Goal: Register for event/course

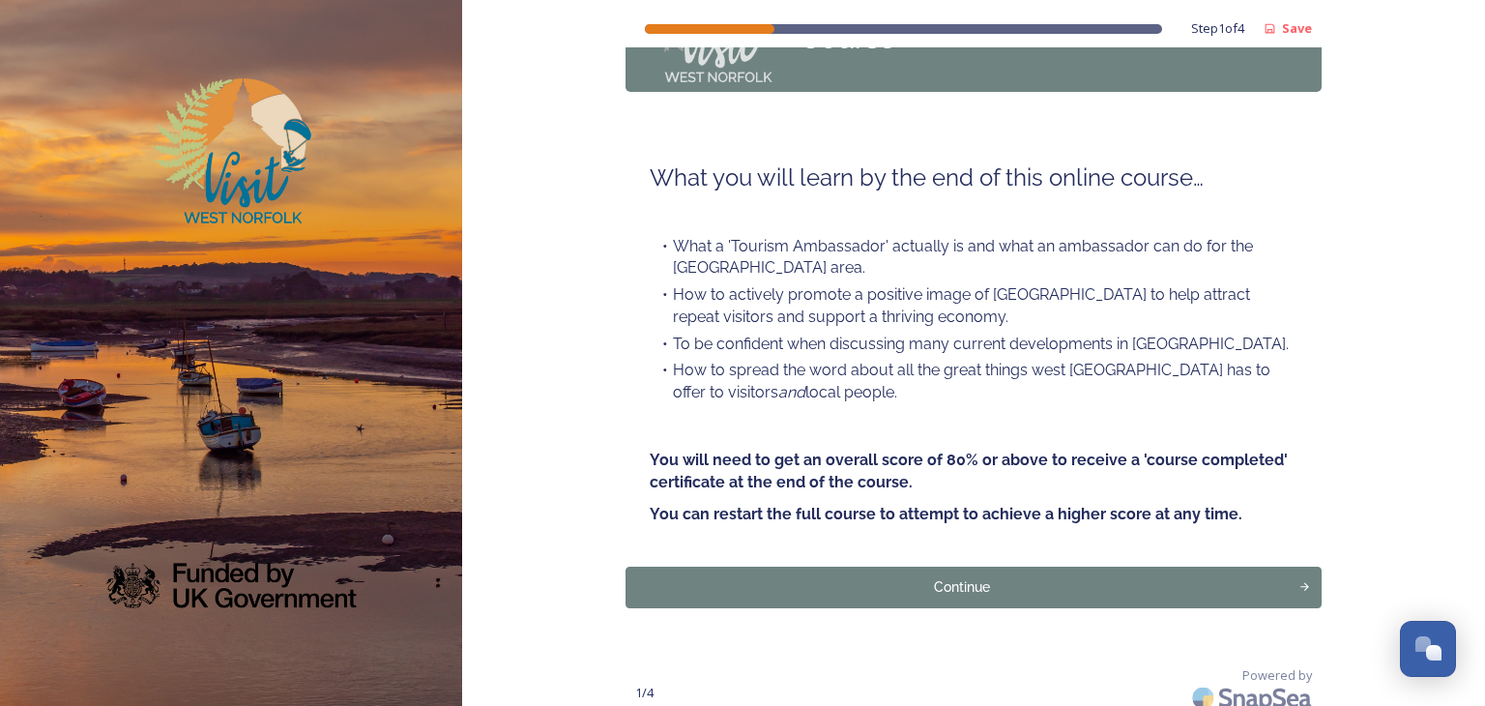
scroll to position [140, 0]
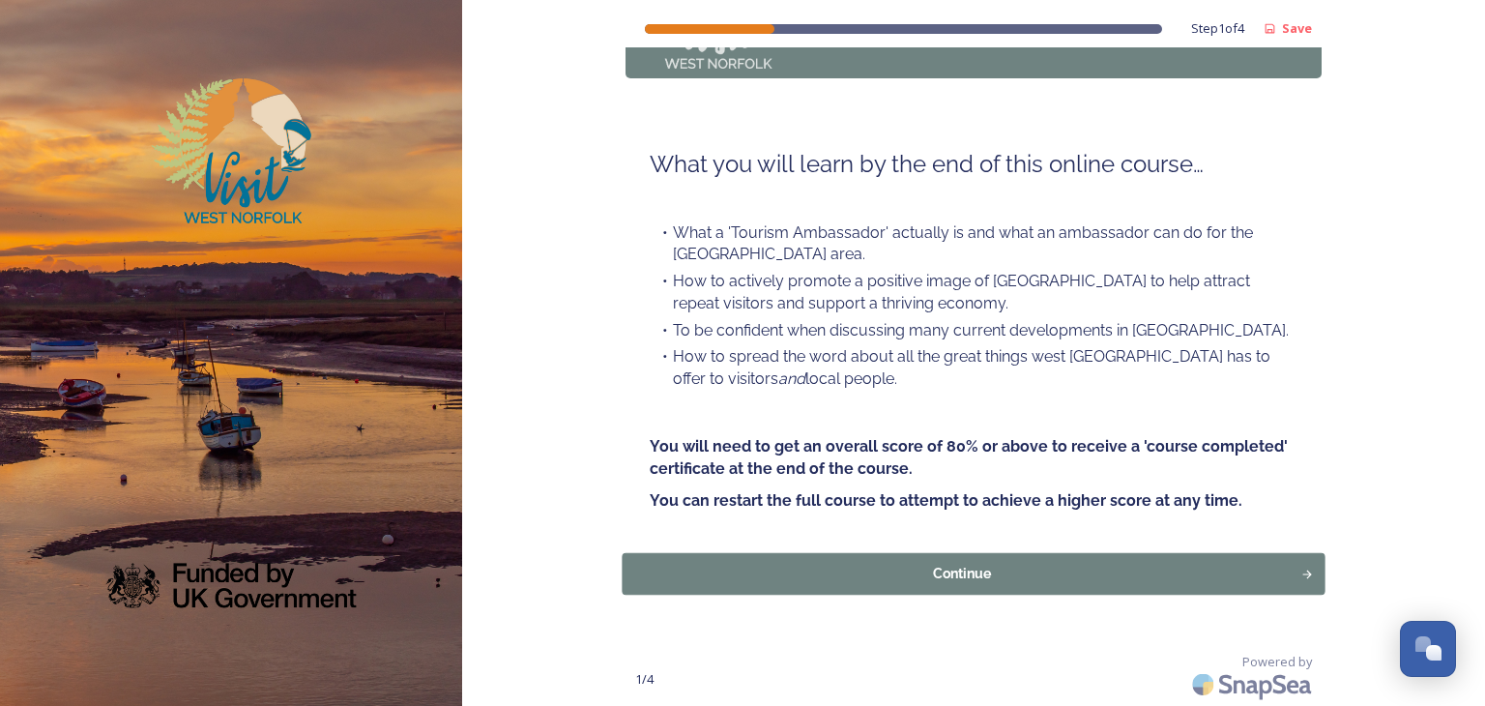
click at [964, 569] on div "Continue" at bounding box center [962, 574] width 658 height 20
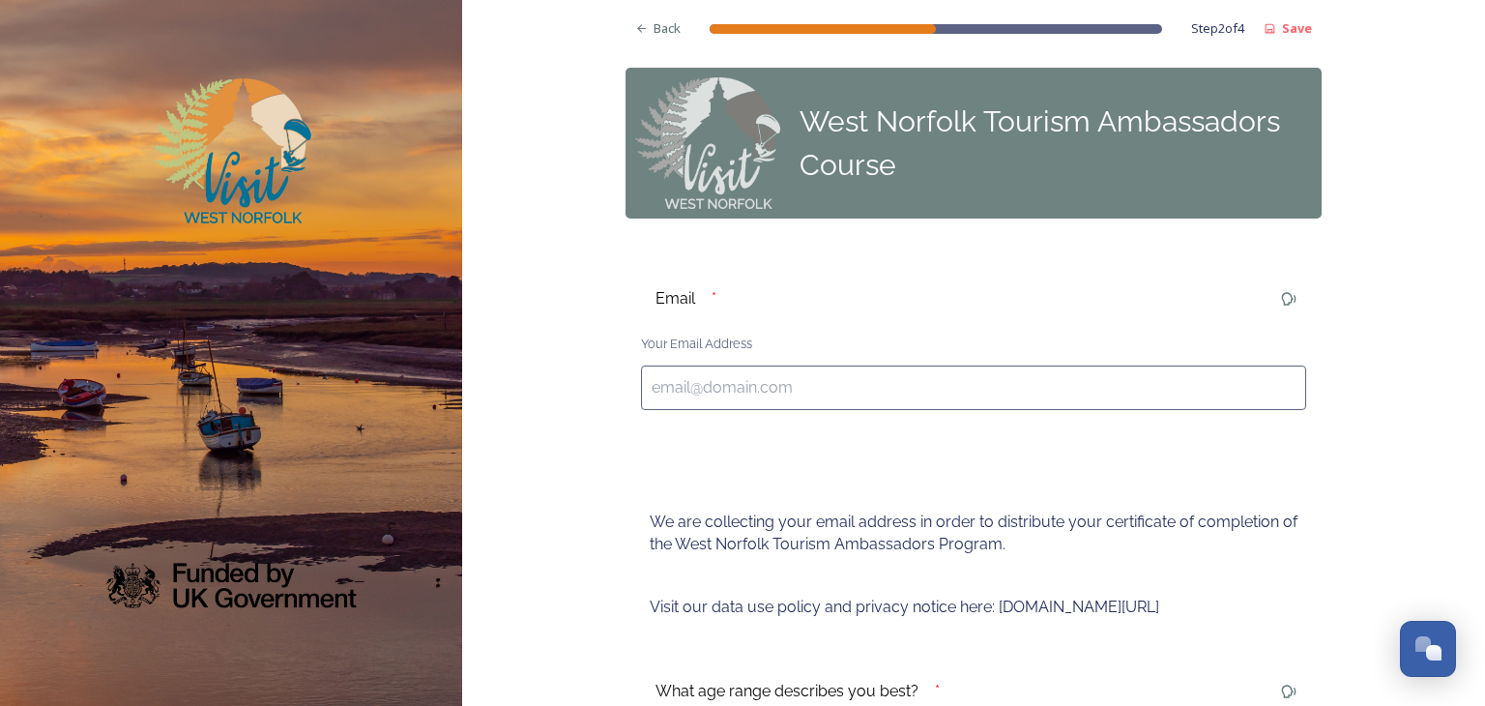
click at [1050, 406] on input at bounding box center [973, 387] width 665 height 44
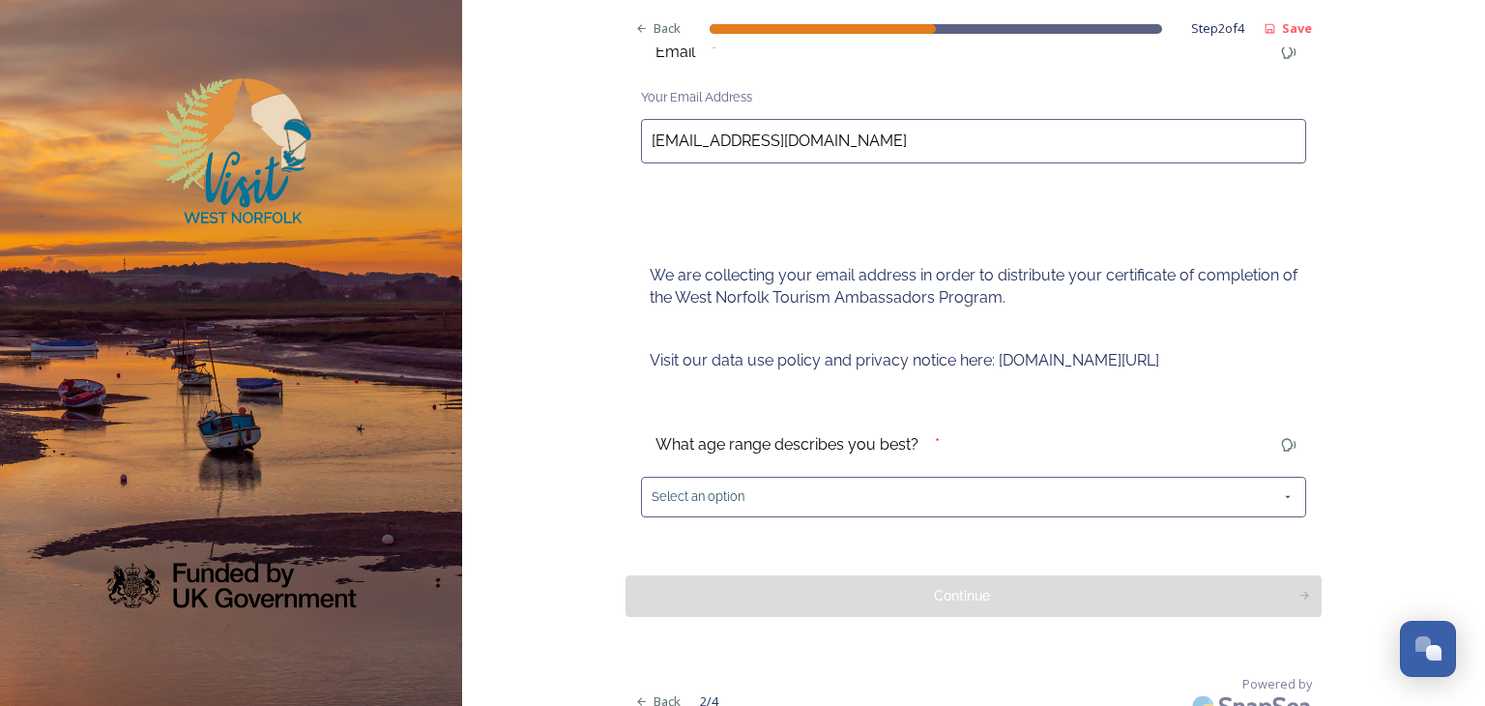
scroll to position [268, 0]
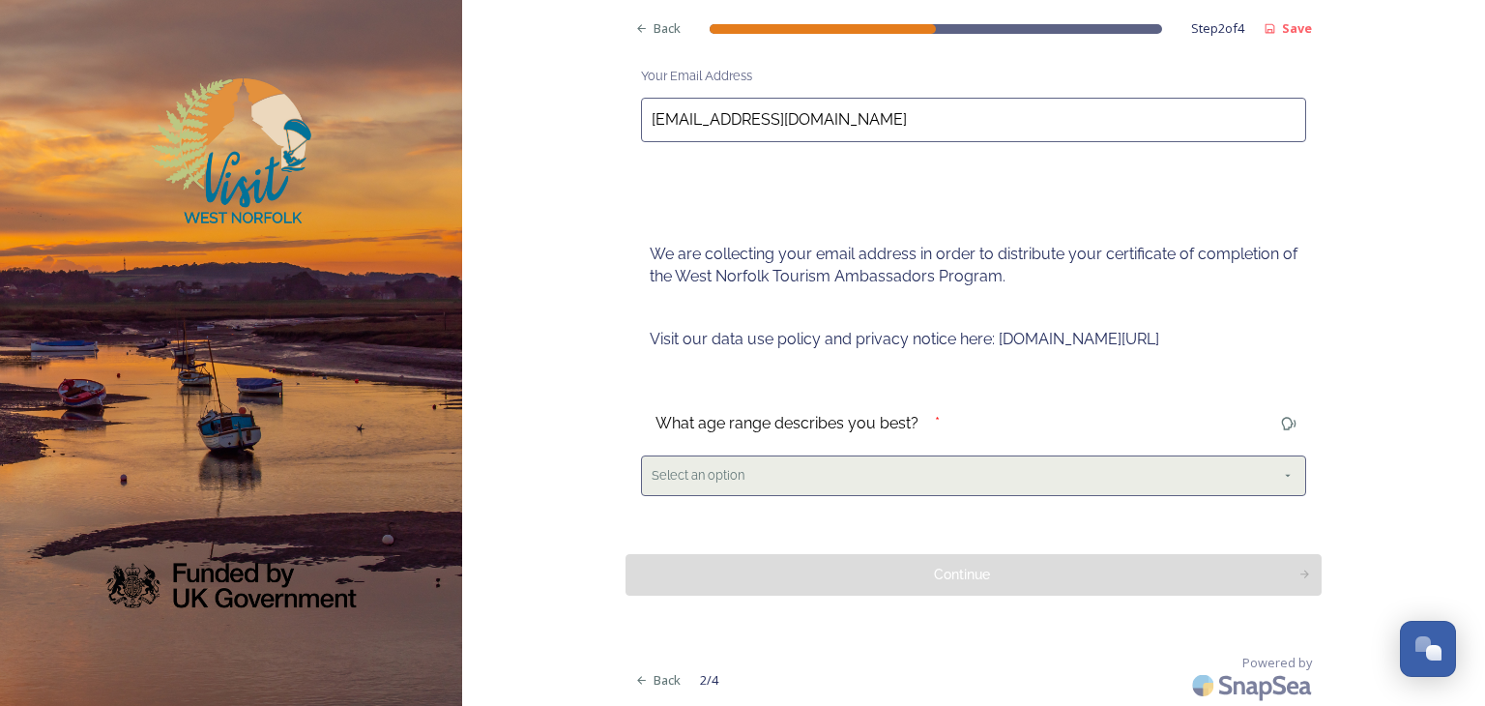
type input "[EMAIL_ADDRESS][DOMAIN_NAME]"
click at [989, 468] on div "Select an option" at bounding box center [973, 475] width 665 height 40
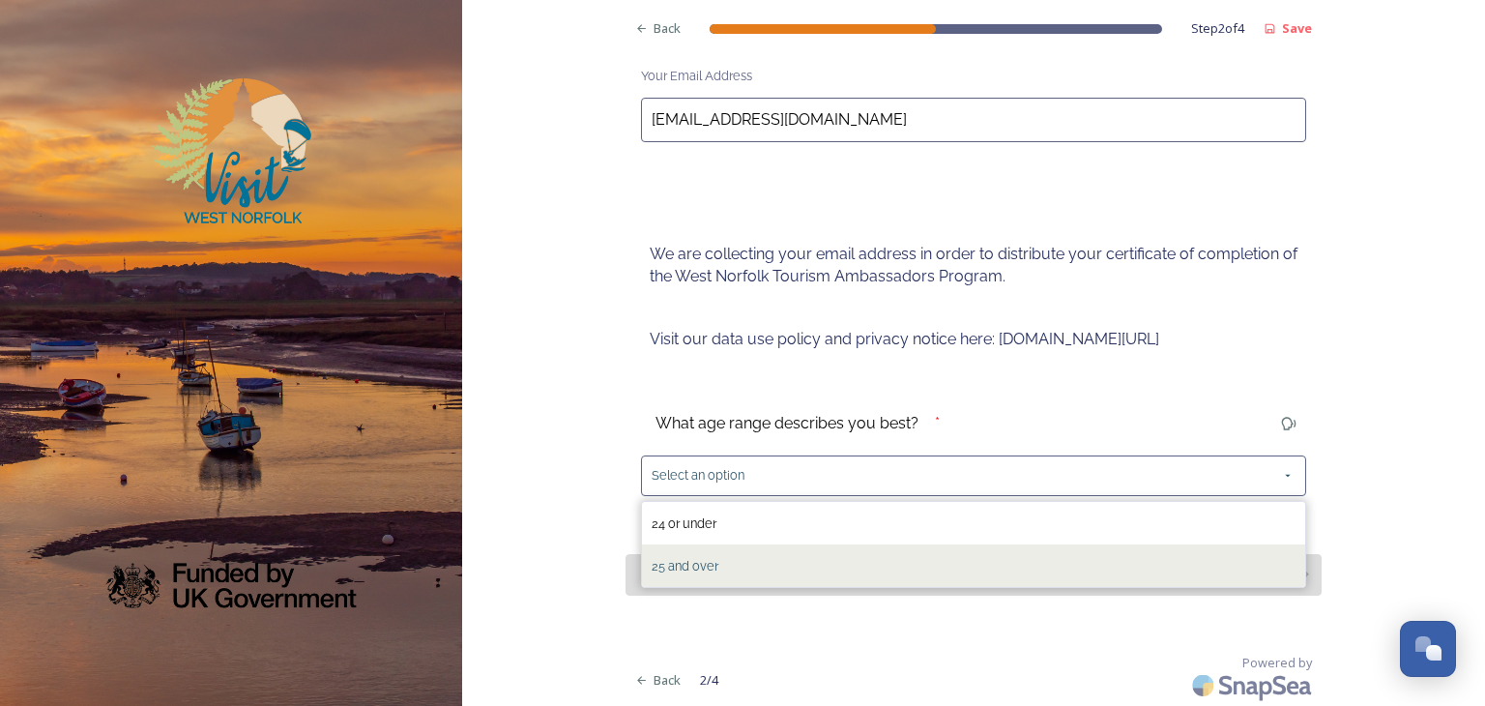
click at [702, 559] on span "25 and over" at bounding box center [684, 566] width 67 height 14
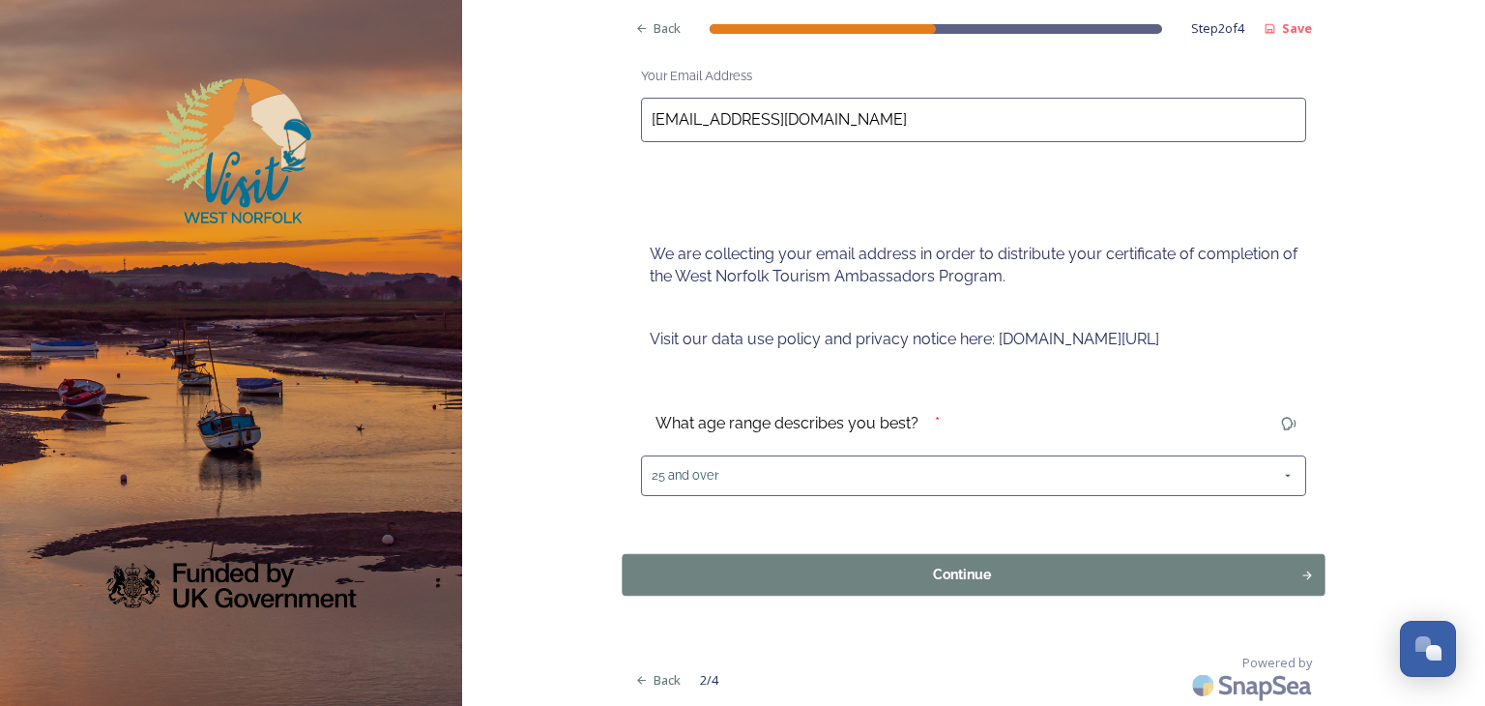
click at [726, 573] on div "Continue" at bounding box center [962, 574] width 658 height 20
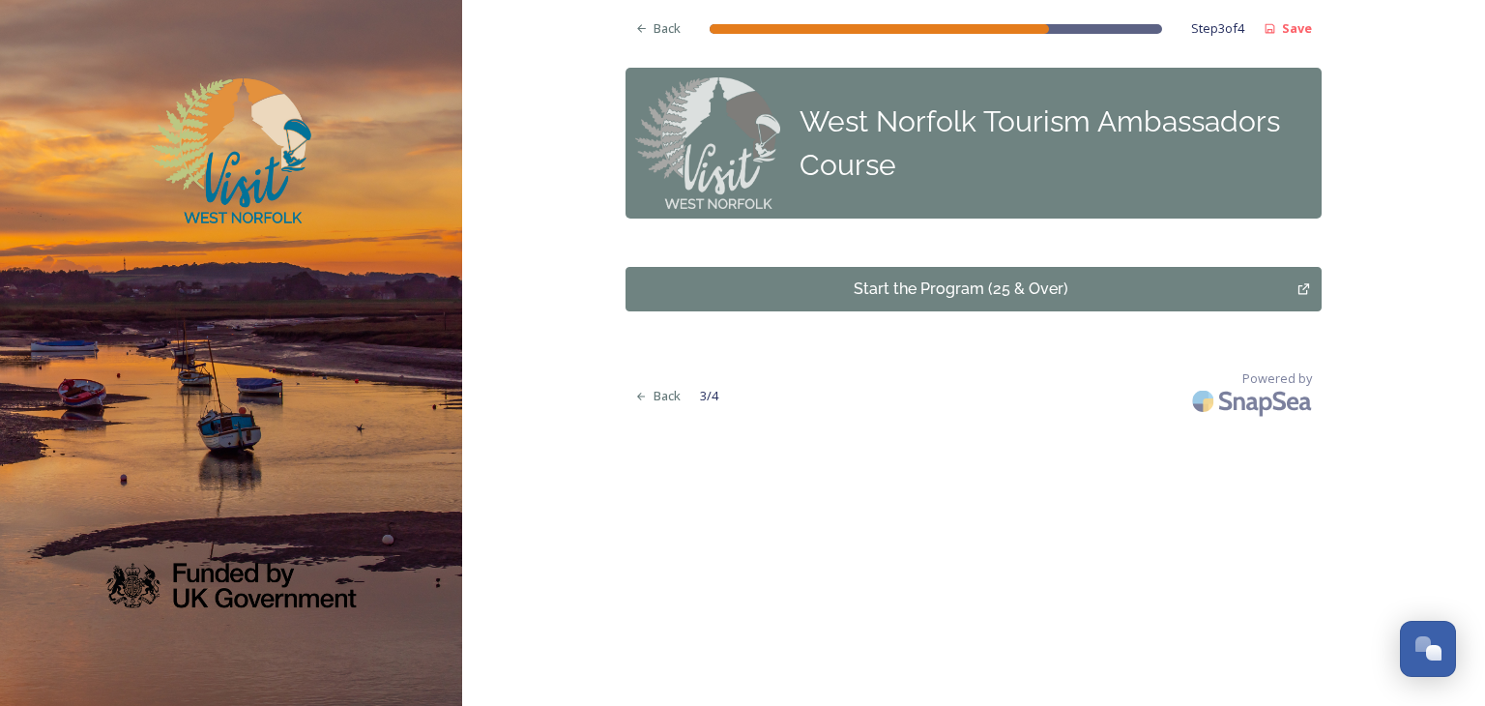
click at [970, 288] on div "Start the Program (25 & Over)" at bounding box center [961, 288] width 651 height 23
